Goal: Task Accomplishment & Management: Complete application form

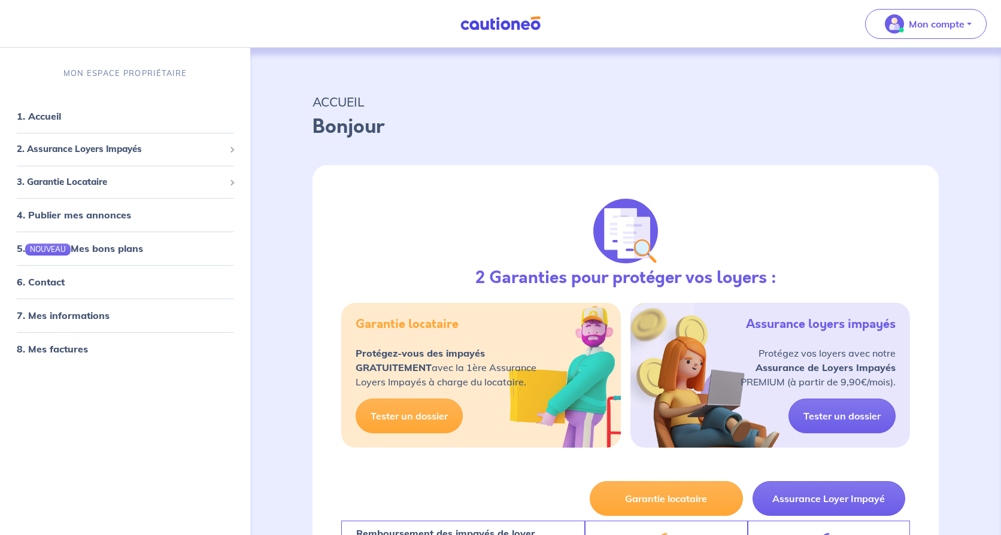
select select "FR"
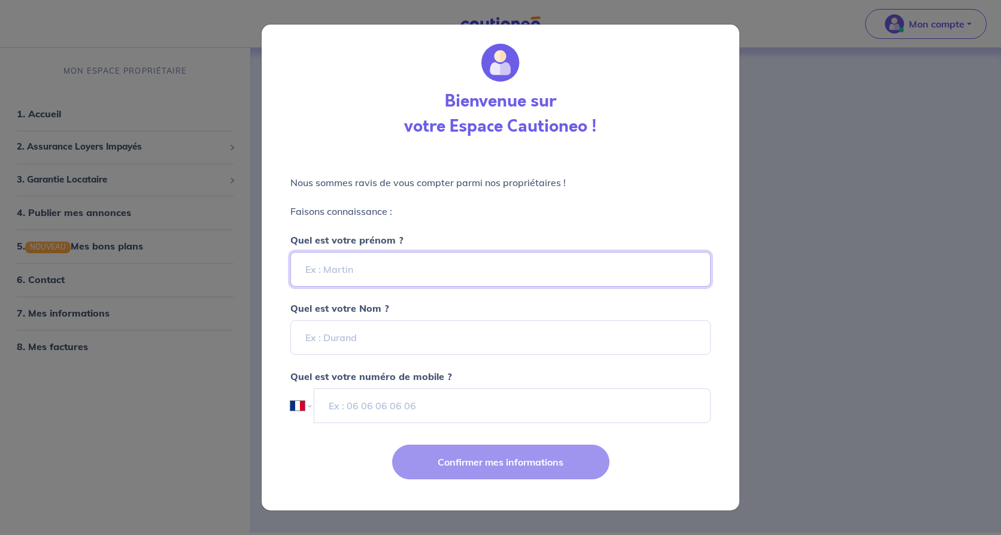
click at [445, 274] on input "Quel est votre prénom ?" at bounding box center [500, 269] width 420 height 35
type input "[PERSON_NAME]"
click at [437, 338] on input "Quel est votre Nom ?" at bounding box center [500, 337] width 420 height 35
type input "RE"
click at [424, 411] on input "tel" at bounding box center [512, 406] width 397 height 35
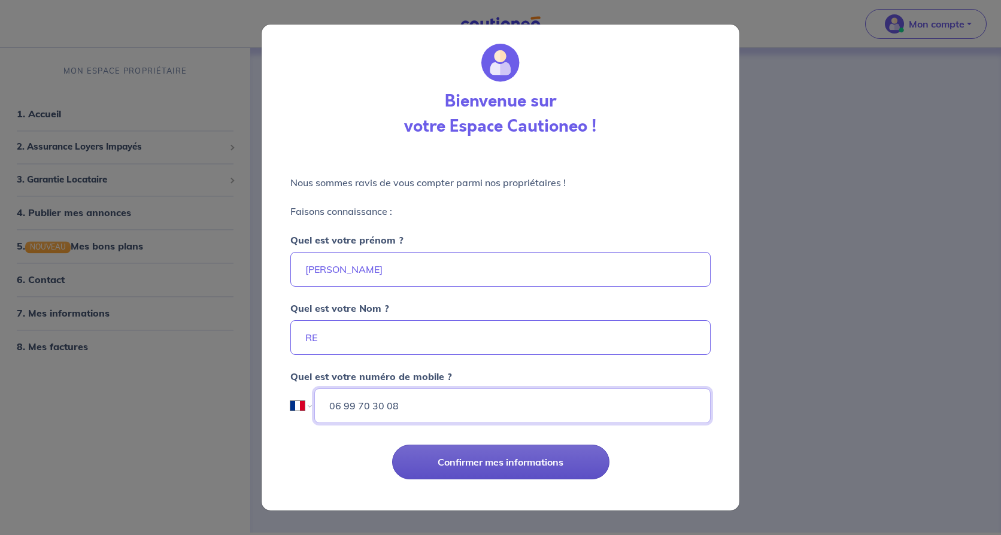
type input "06 99 70 30 08"
click at [561, 456] on button "Confirmer mes informations" at bounding box center [500, 462] width 217 height 35
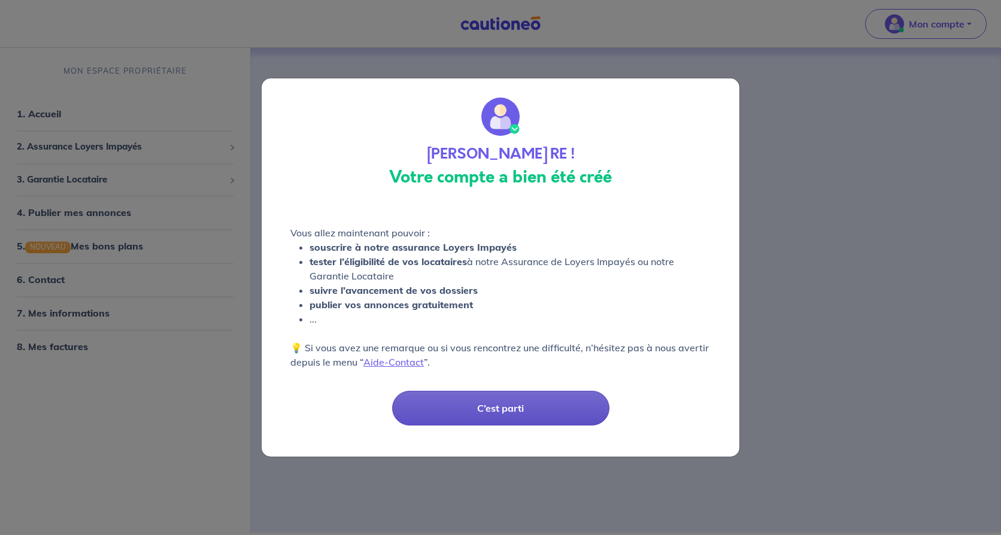
click at [507, 412] on button "C’est parti" at bounding box center [500, 408] width 217 height 35
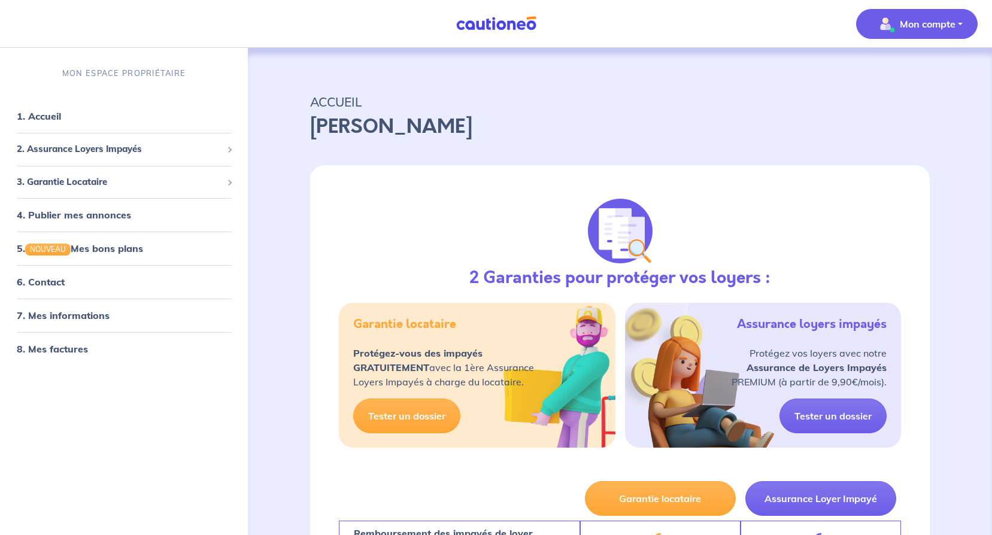
click at [954, 25] on p "Mon compte" at bounding box center [928, 24] width 56 height 14
click at [880, 107] on link "Me déconnecter" at bounding box center [905, 102] width 96 height 19
